Goal: Information Seeking & Learning: Learn about a topic

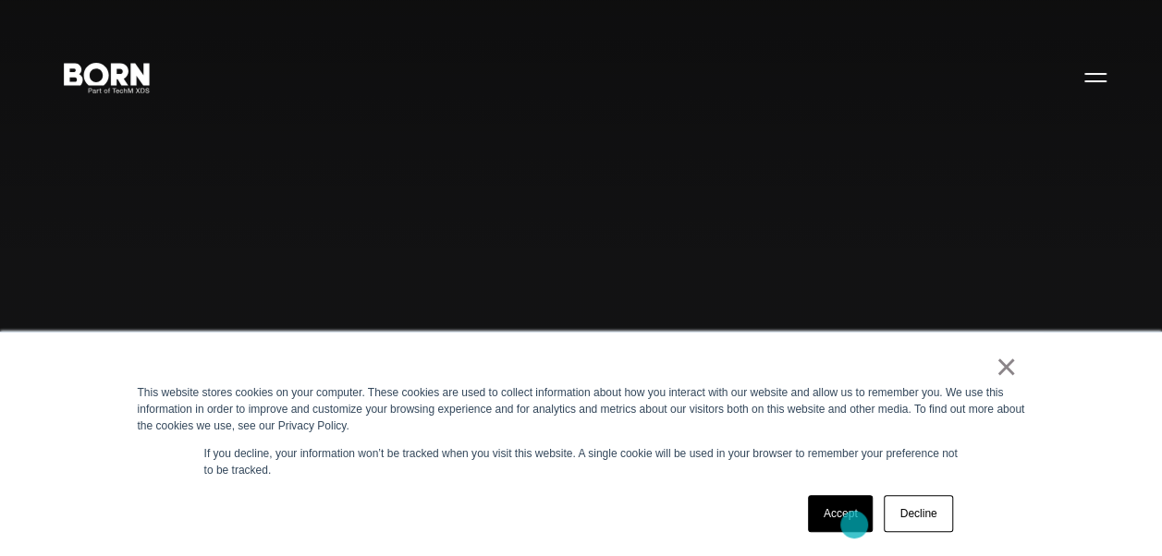
click at [854, 525] on link "Accept" at bounding box center [841, 513] width 66 height 37
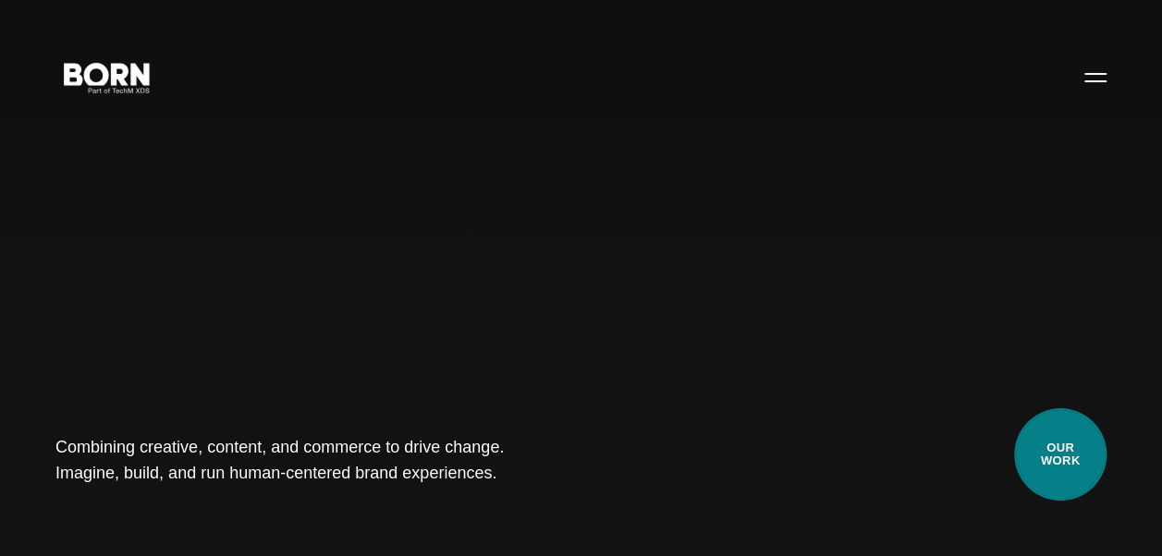
click at [1080, 457] on link "Our Work" at bounding box center [1060, 455] width 92 height 92
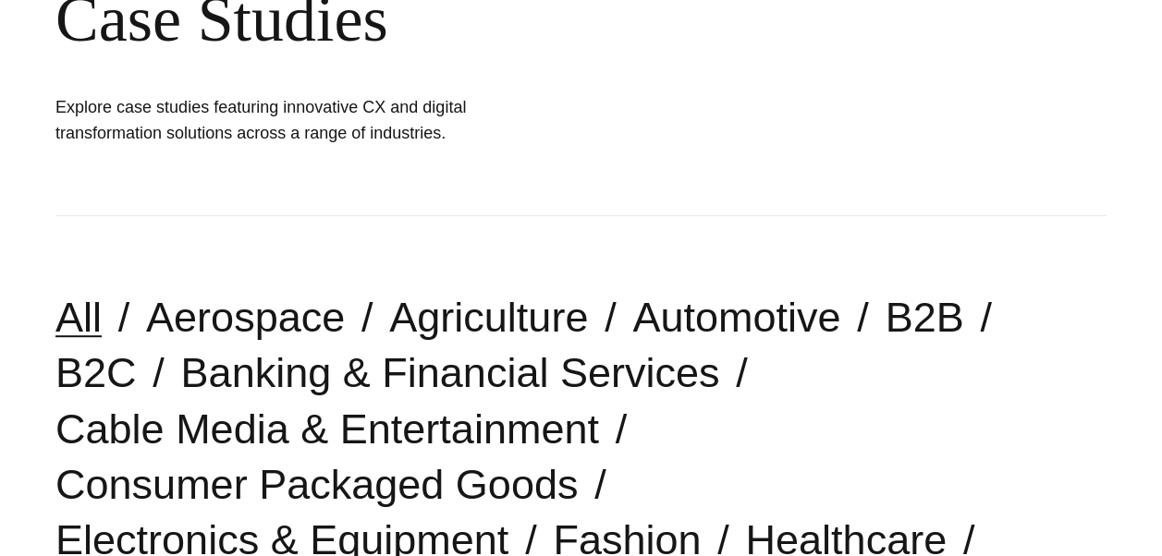
scroll to position [370, 0]
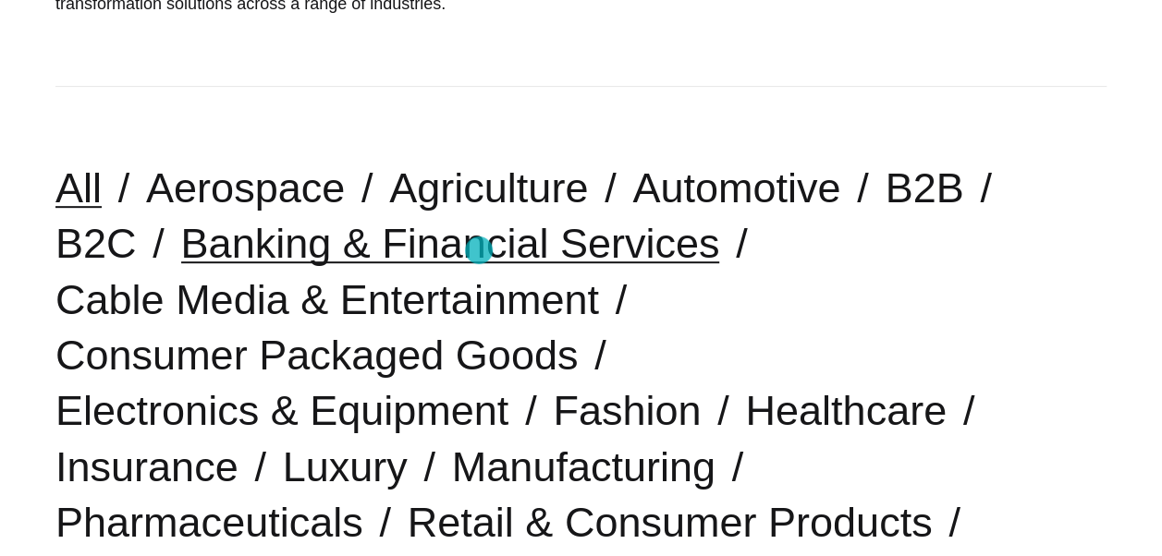
click at [477, 250] on link "Banking & Financial Services" at bounding box center [450, 243] width 539 height 47
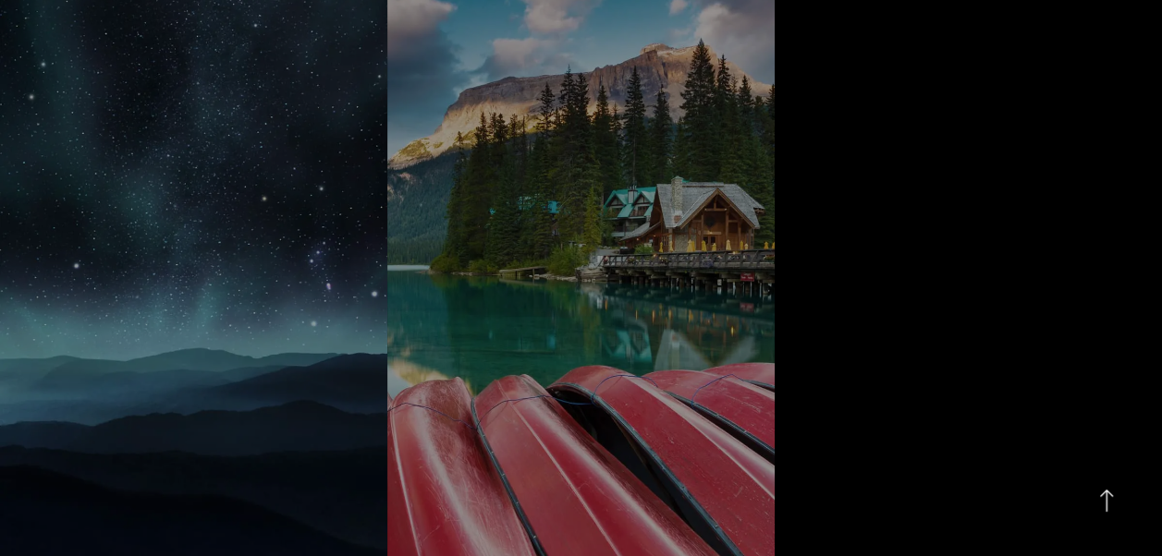
scroll to position [1219, 0]
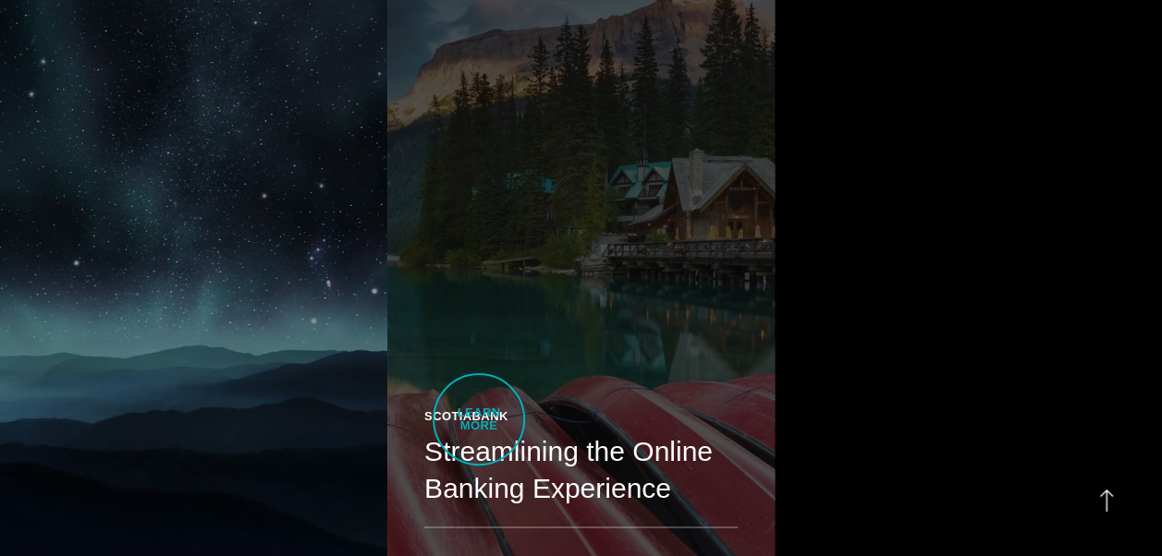
click at [479, 420] on div "Scotiabank" at bounding box center [580, 417] width 313 height 18
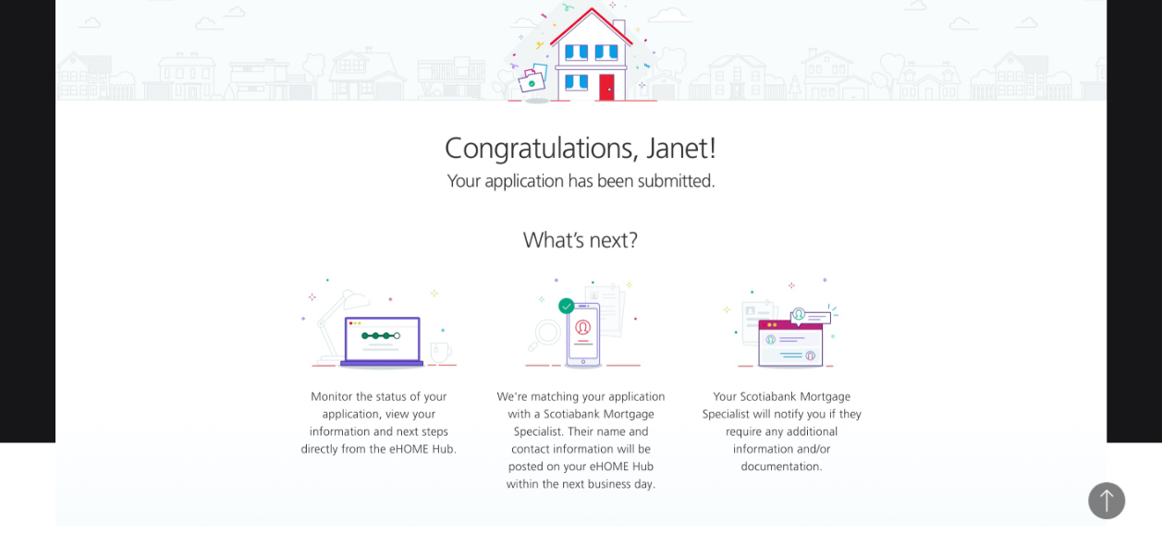
scroll to position [1072, 0]
